Goal: Task Accomplishment & Management: Use online tool/utility

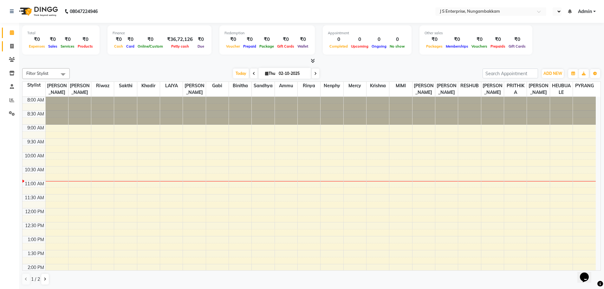
click at [15, 50] on link "Invoice" at bounding box center [9, 46] width 15 height 10
select select "service"
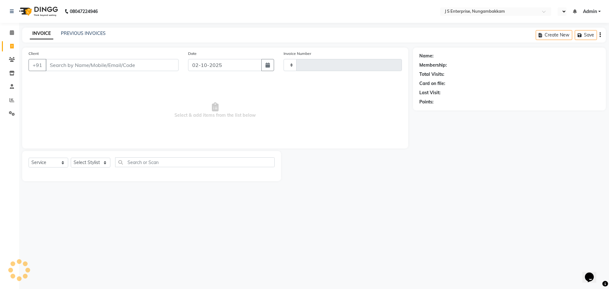
type input "1369"
select select "7359"
